Goal: Check status: Check status

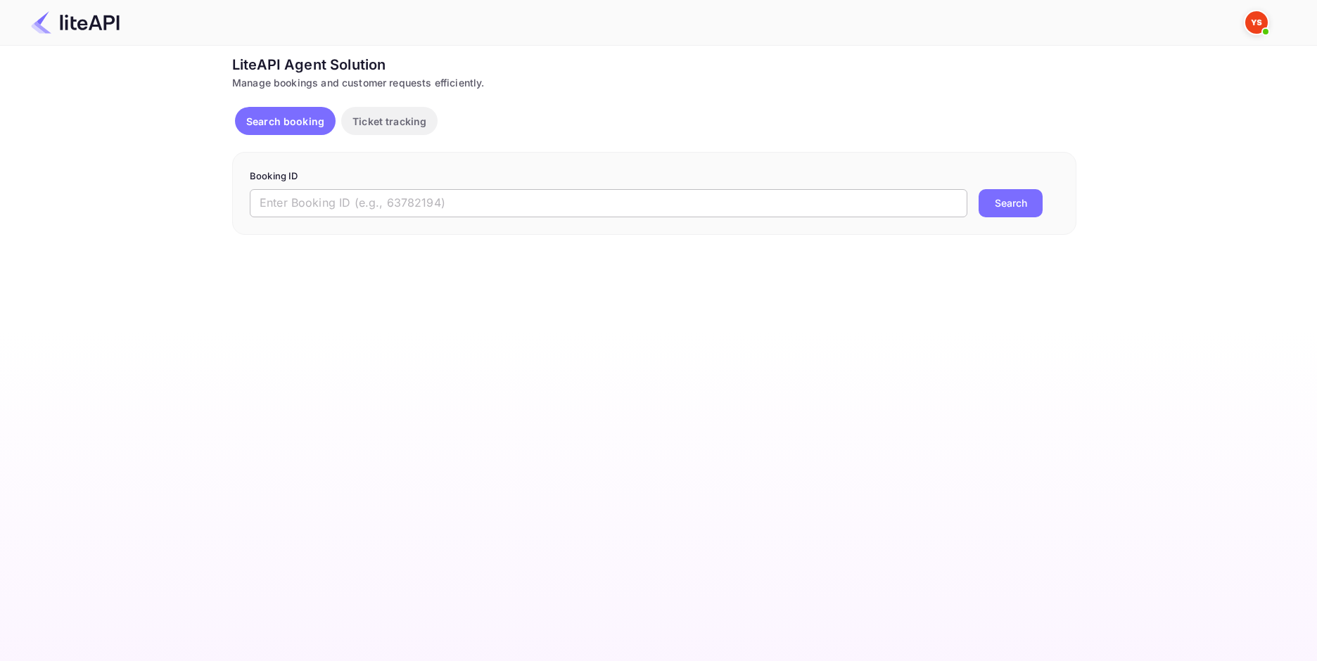
click at [450, 202] on input "text" at bounding box center [609, 203] width 718 height 28
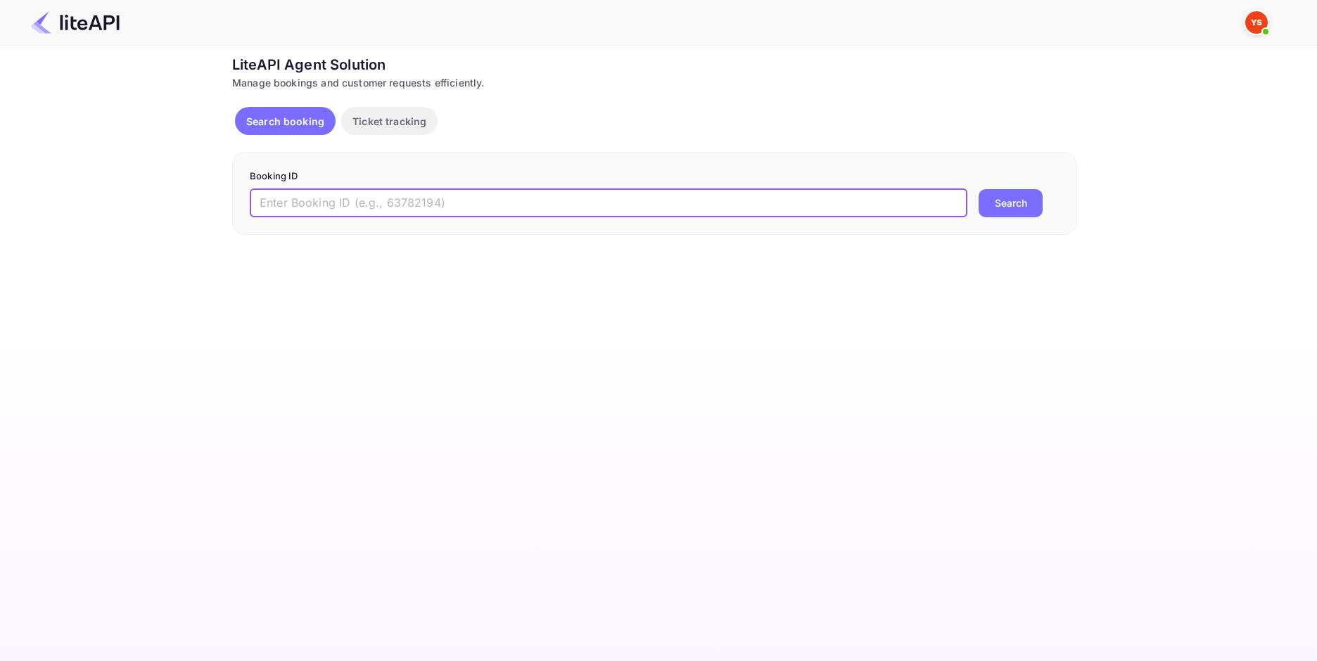
paste input "8785557"
type input "8785557"
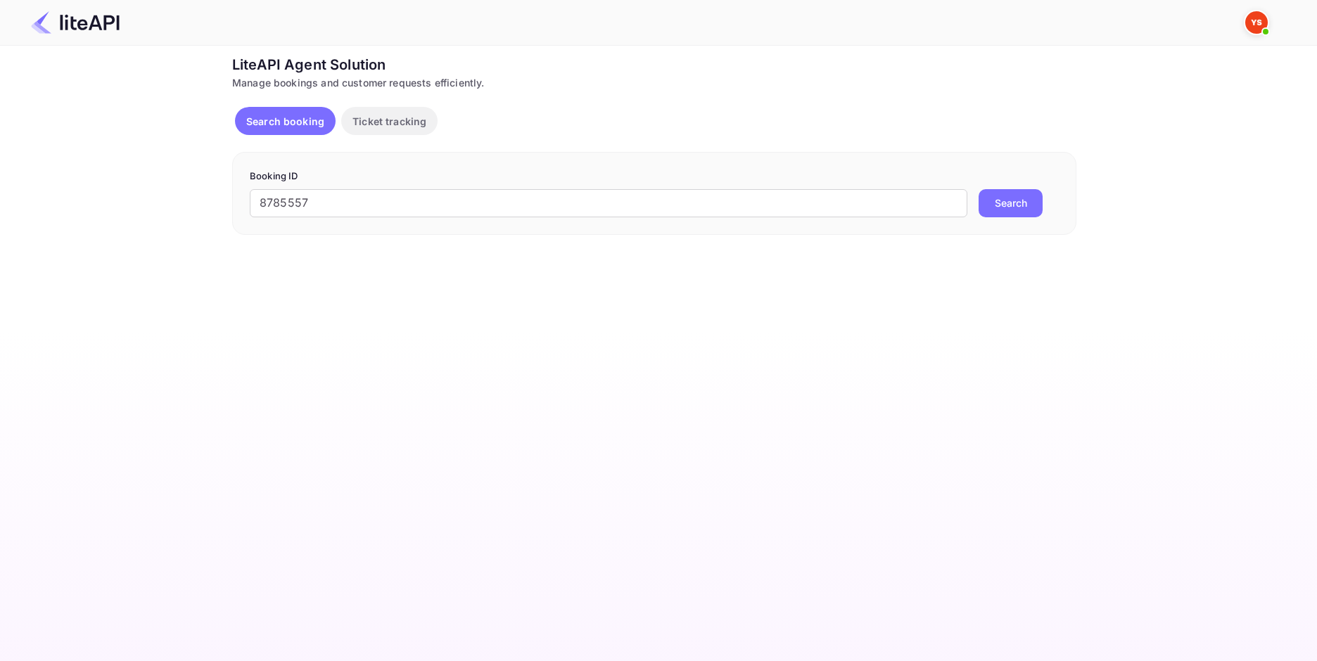
click at [1012, 199] on button "Search" at bounding box center [1011, 203] width 64 height 28
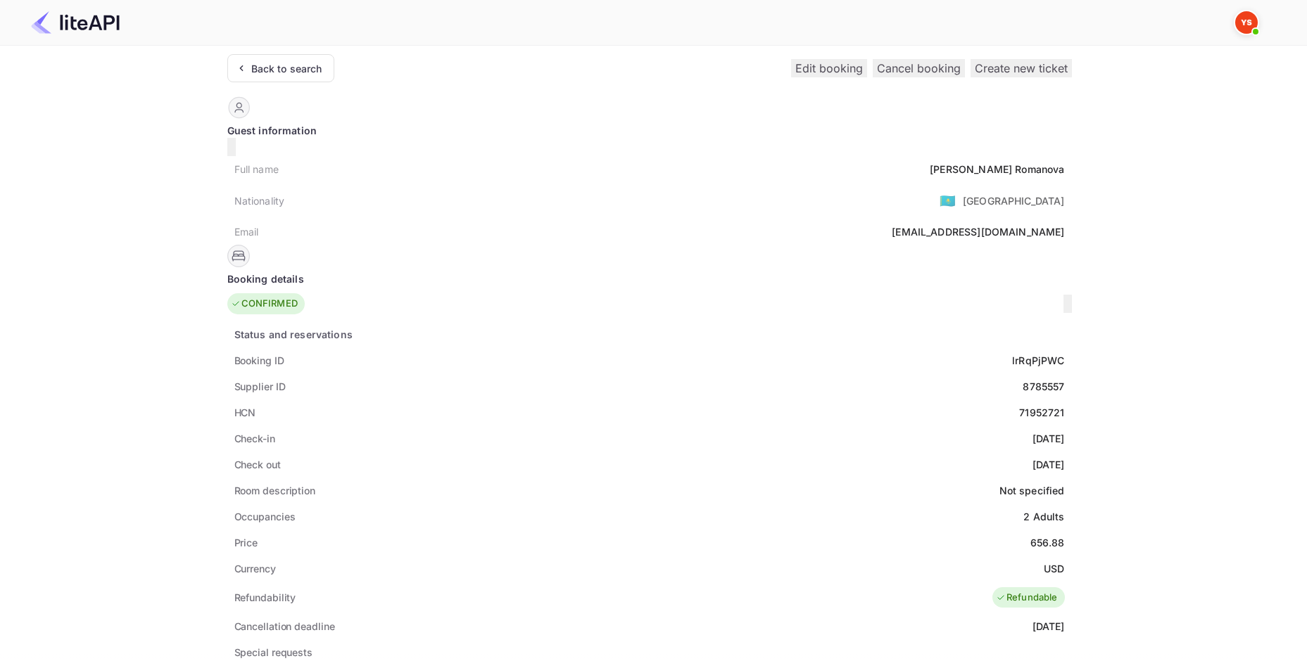
click at [929, 162] on div "[PERSON_NAME]" at bounding box center [996, 169] width 134 height 15
copy div "[PERSON_NAME]"
click at [1030, 535] on div "656.88" at bounding box center [1047, 542] width 34 height 15
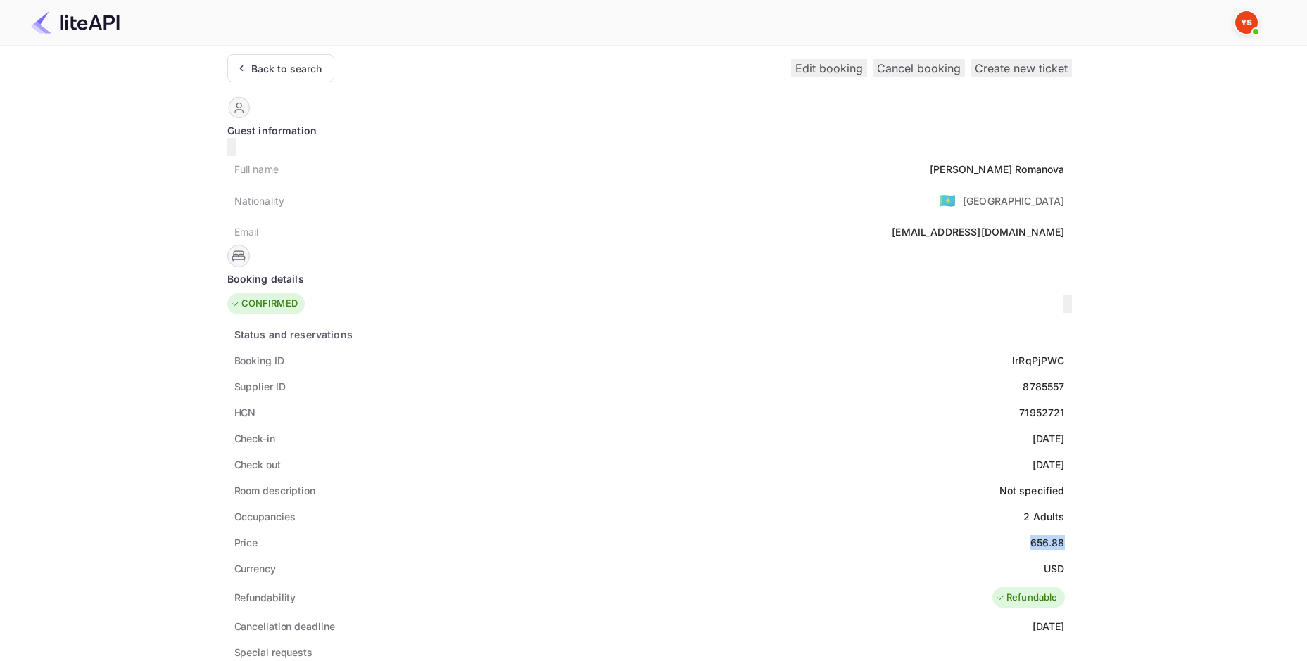
click at [1030, 535] on div "656.88" at bounding box center [1047, 542] width 34 height 15
copy div "656.88"
click at [1043, 561] on div "USD" at bounding box center [1053, 568] width 20 height 15
copy div "USD"
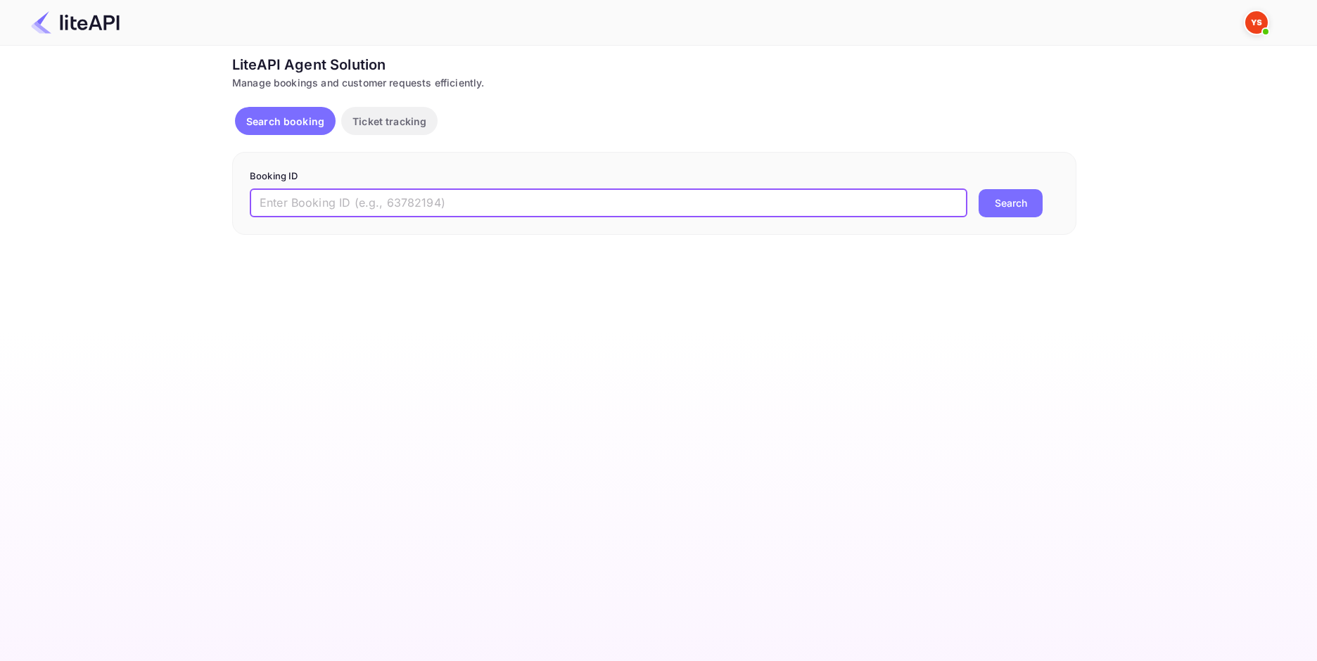
click at [337, 209] on input "text" at bounding box center [609, 203] width 718 height 28
paste input "yFJZt31XL"
type input "yFJZt31XL"
click at [1020, 198] on button "Search" at bounding box center [1011, 203] width 64 height 28
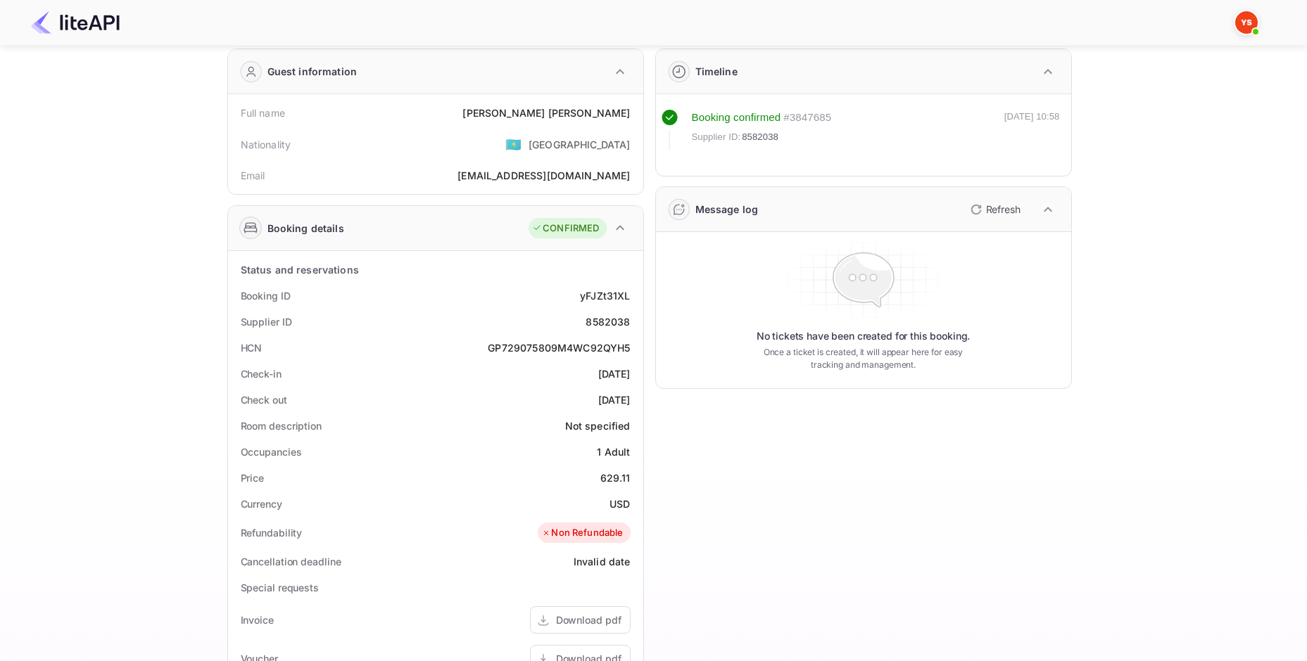
scroll to position [70, 0]
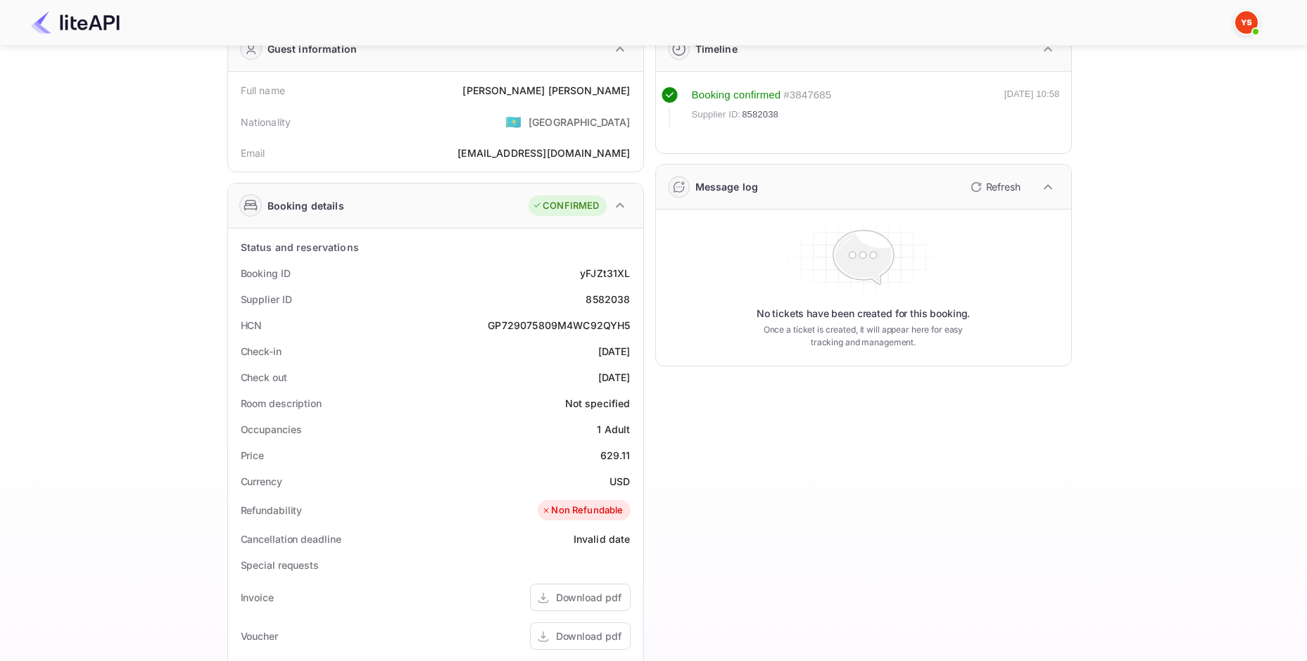
click at [606, 304] on div "8582038" at bounding box center [607, 299] width 44 height 15
copy div "8582038"
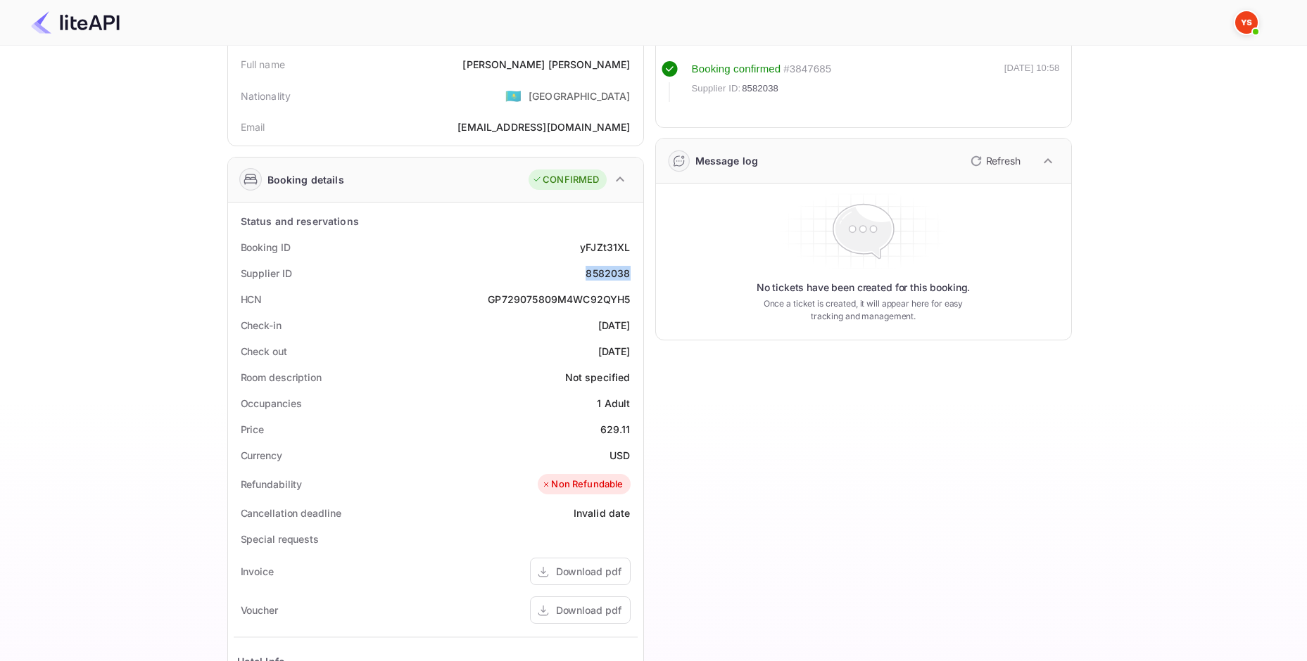
scroll to position [0, 0]
